Goal: Check status

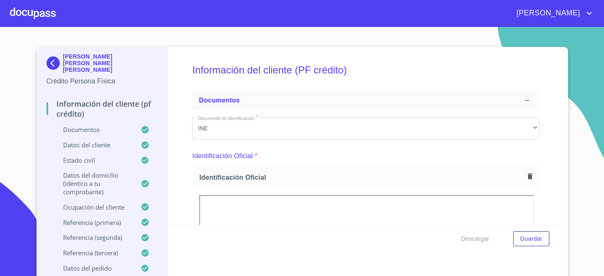
scroll to position [2415, 0]
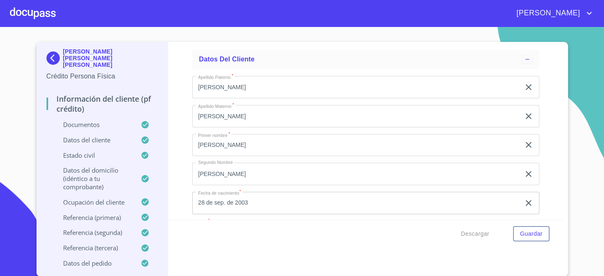
click at [44, 15] on div at bounding box center [33, 13] width 46 height 27
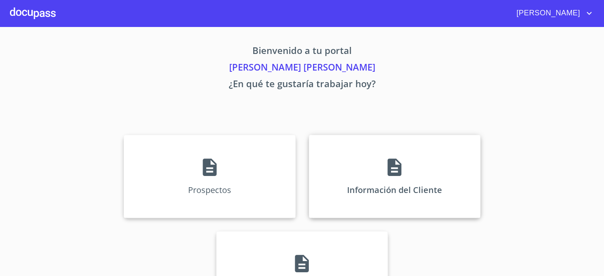
click at [351, 173] on div "Información del Cliente" at bounding box center [394, 176] width 171 height 83
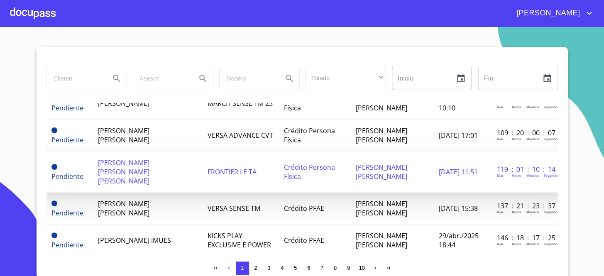
scroll to position [75, 0]
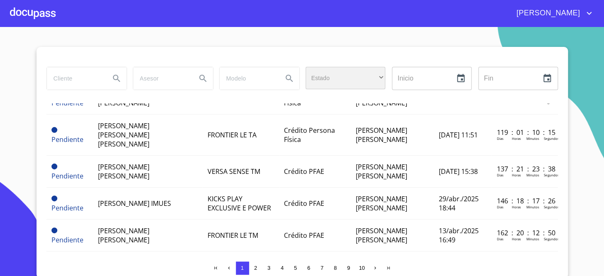
click at [323, 80] on div "​" at bounding box center [345, 78] width 80 height 22
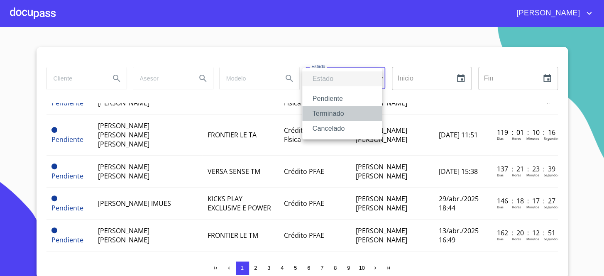
click at [328, 114] on li "Terminado" at bounding box center [342, 113] width 80 height 15
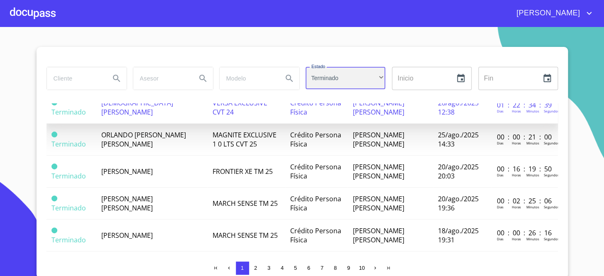
scroll to position [151, 0]
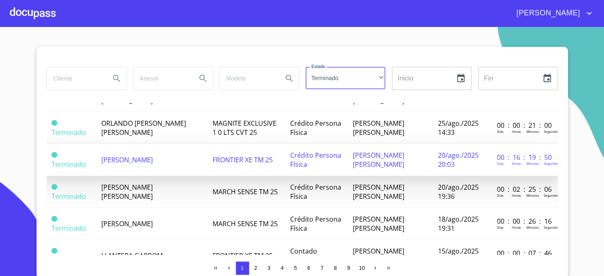
click at [152, 155] on span "[PERSON_NAME]" at bounding box center [126, 159] width 51 height 9
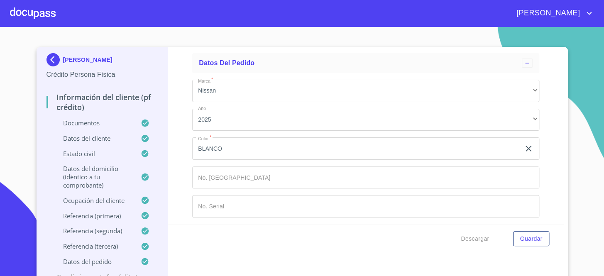
scroll to position [3620, 0]
